Goal: Navigation & Orientation: Find specific page/section

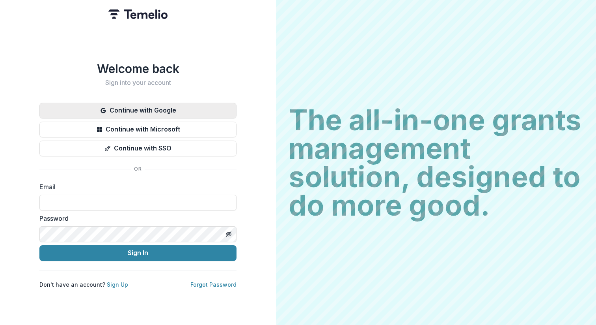
click at [149, 103] on button "Continue with Google" at bounding box center [137, 111] width 197 height 16
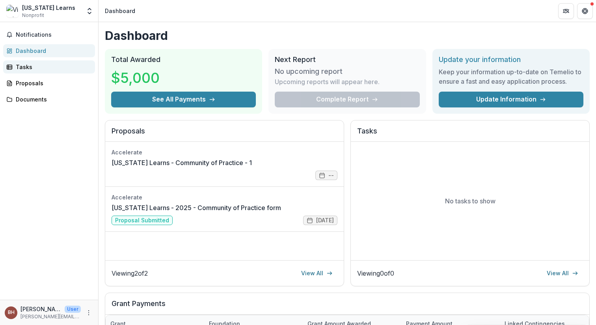
click at [27, 68] on div "Tasks" at bounding box center [52, 67] width 73 height 8
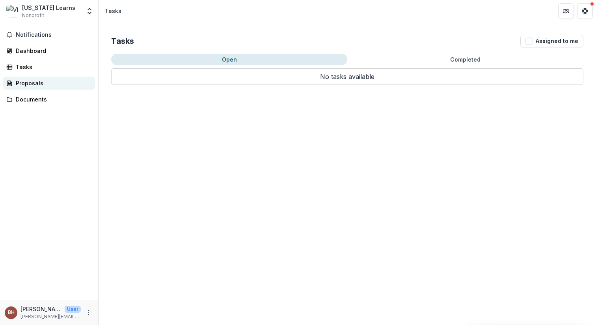
click at [44, 82] on div "Proposals" at bounding box center [52, 83] width 73 height 8
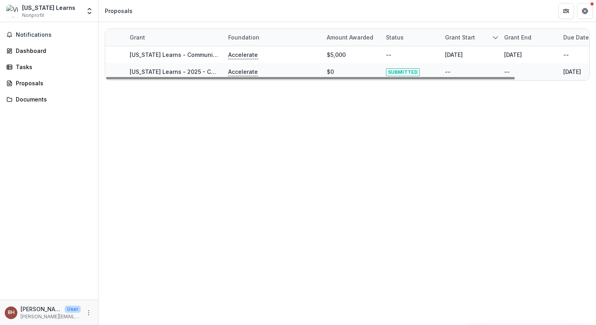
click at [25, 10] on div "[US_STATE] Learns" at bounding box center [48, 8] width 53 height 8
click at [11, 13] on img at bounding box center [12, 11] width 13 height 13
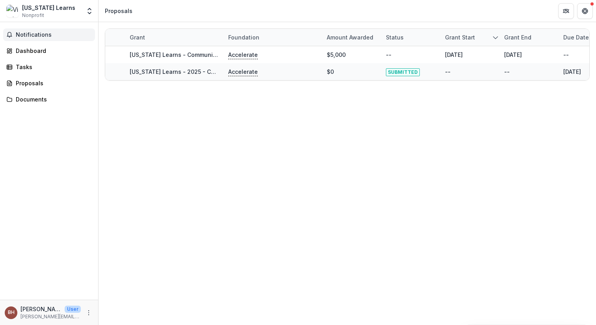
click at [26, 35] on span "Notifications" at bounding box center [54, 35] width 76 height 7
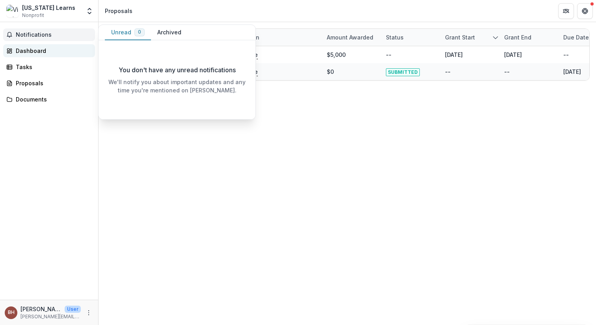
click at [25, 49] on div "Dashboard" at bounding box center [52, 51] width 73 height 8
